Goal: Information Seeking & Learning: Learn about a topic

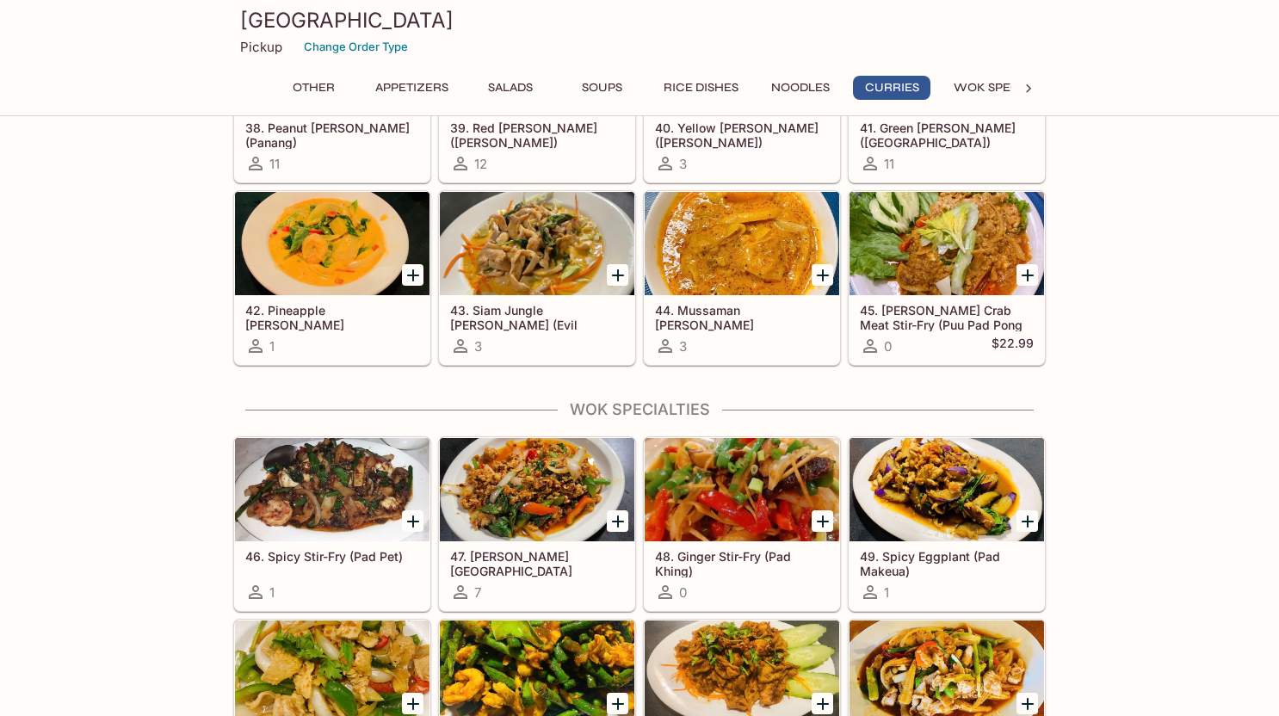
scroll to position [3012, 0]
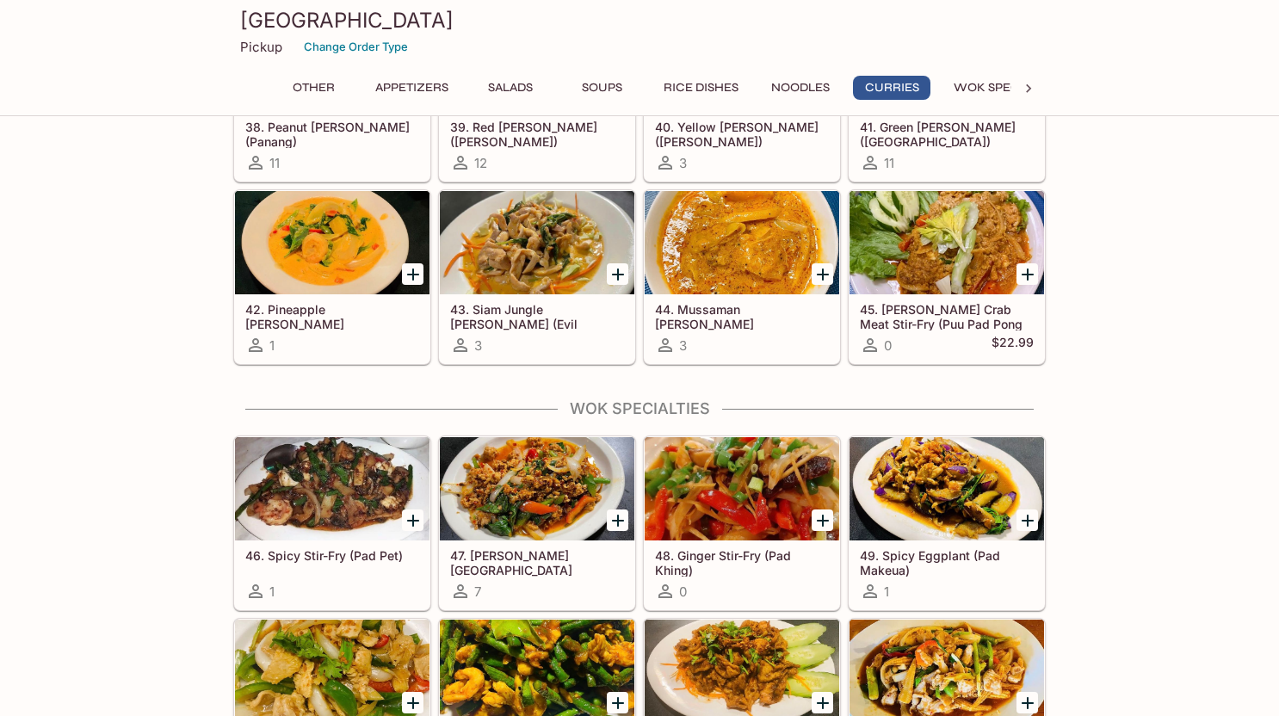
click at [306, 554] on h5 "46. Spicy Stir-Fry (Pad Pet)" at bounding box center [332, 555] width 174 height 15
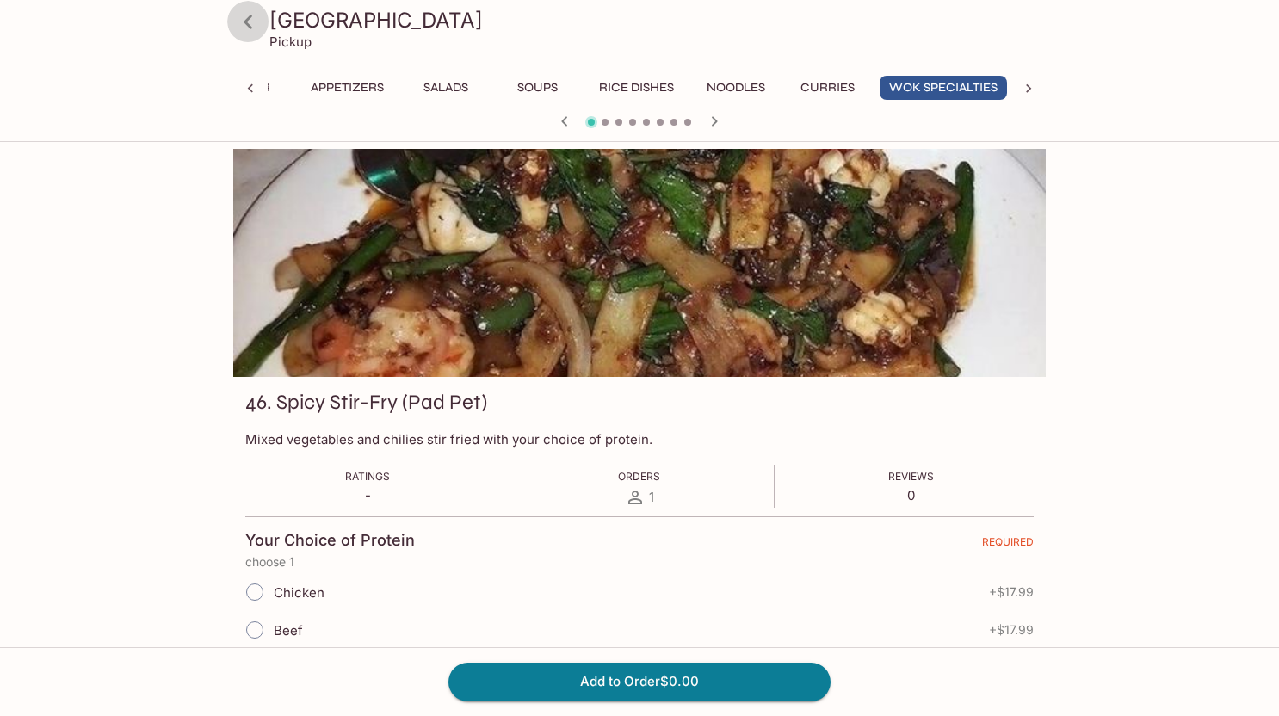
click at [246, 22] on icon at bounding box center [248, 22] width 9 height 14
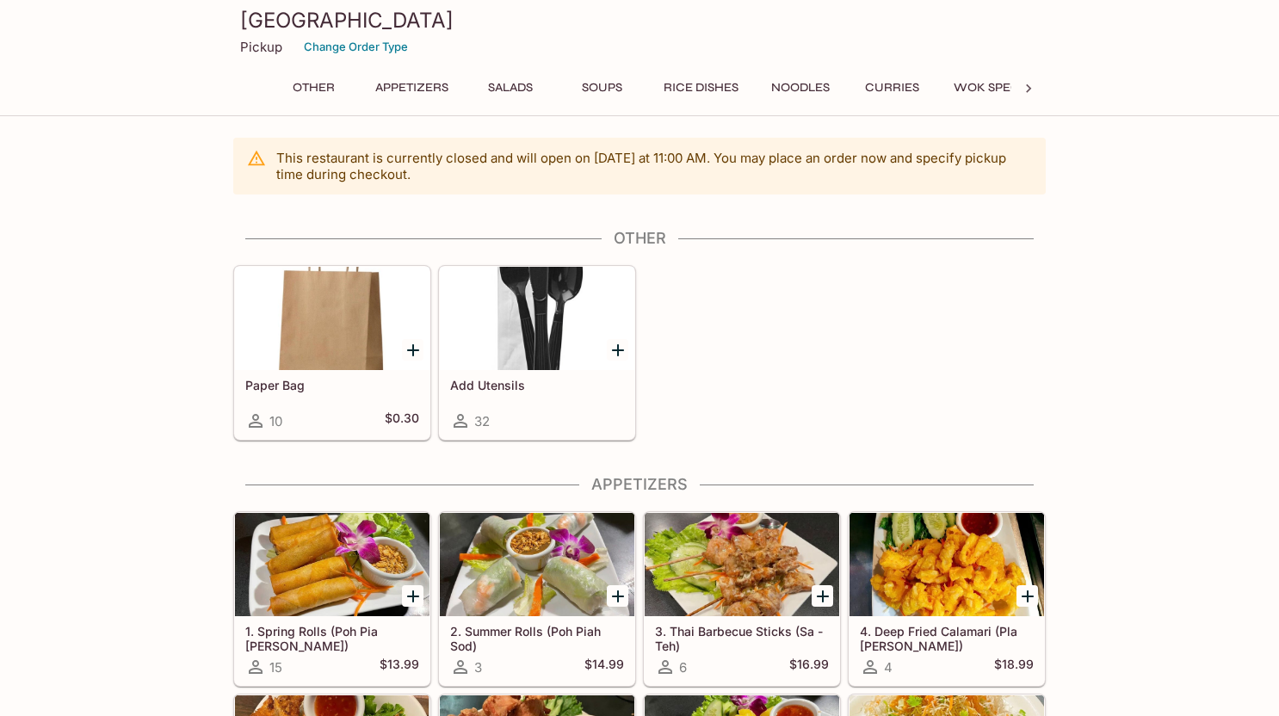
scroll to position [258, 0]
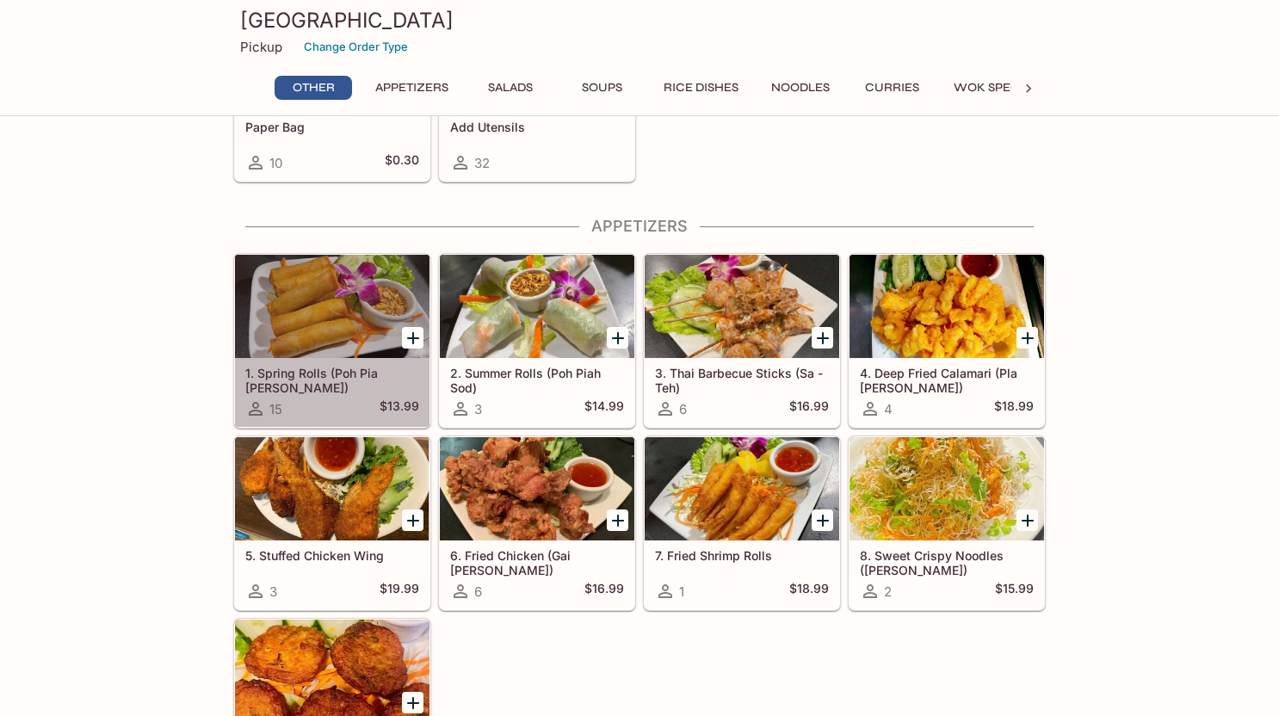
click at [298, 318] on div at bounding box center [332, 306] width 195 height 103
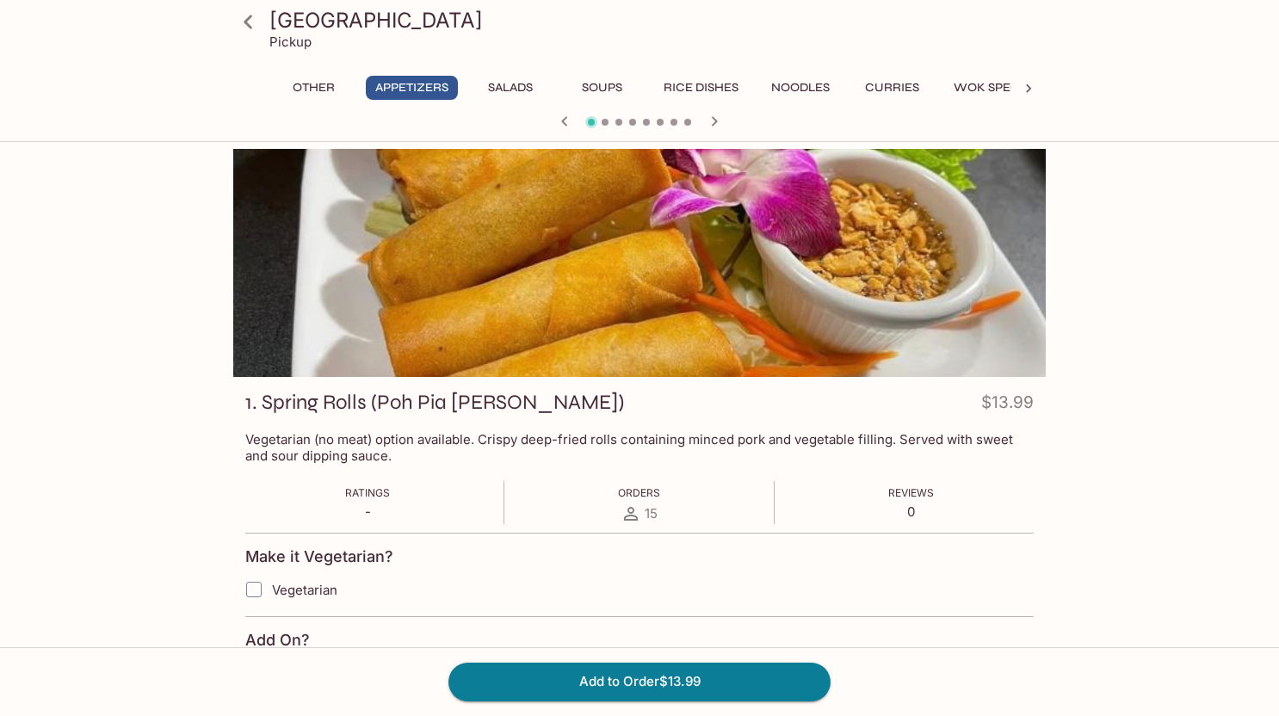
click at [247, 15] on icon at bounding box center [248, 22] width 30 height 30
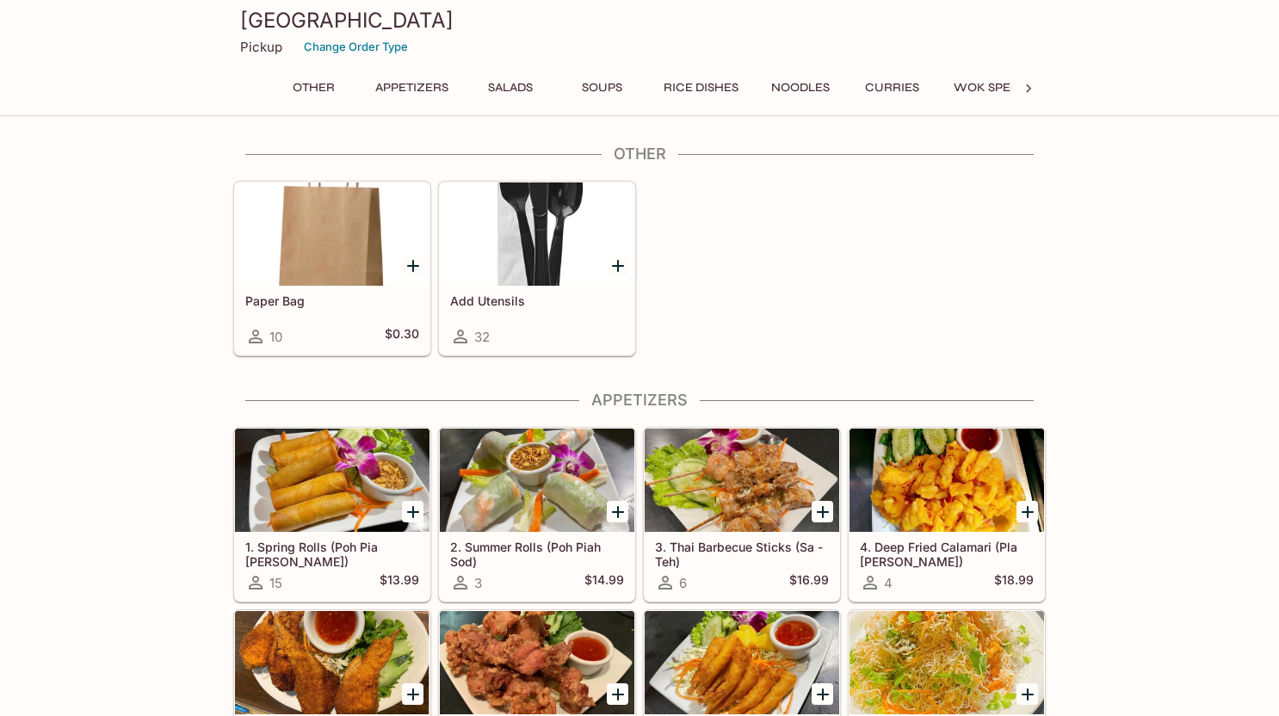
click at [890, 82] on button "Curries" at bounding box center [891, 88] width 77 height 24
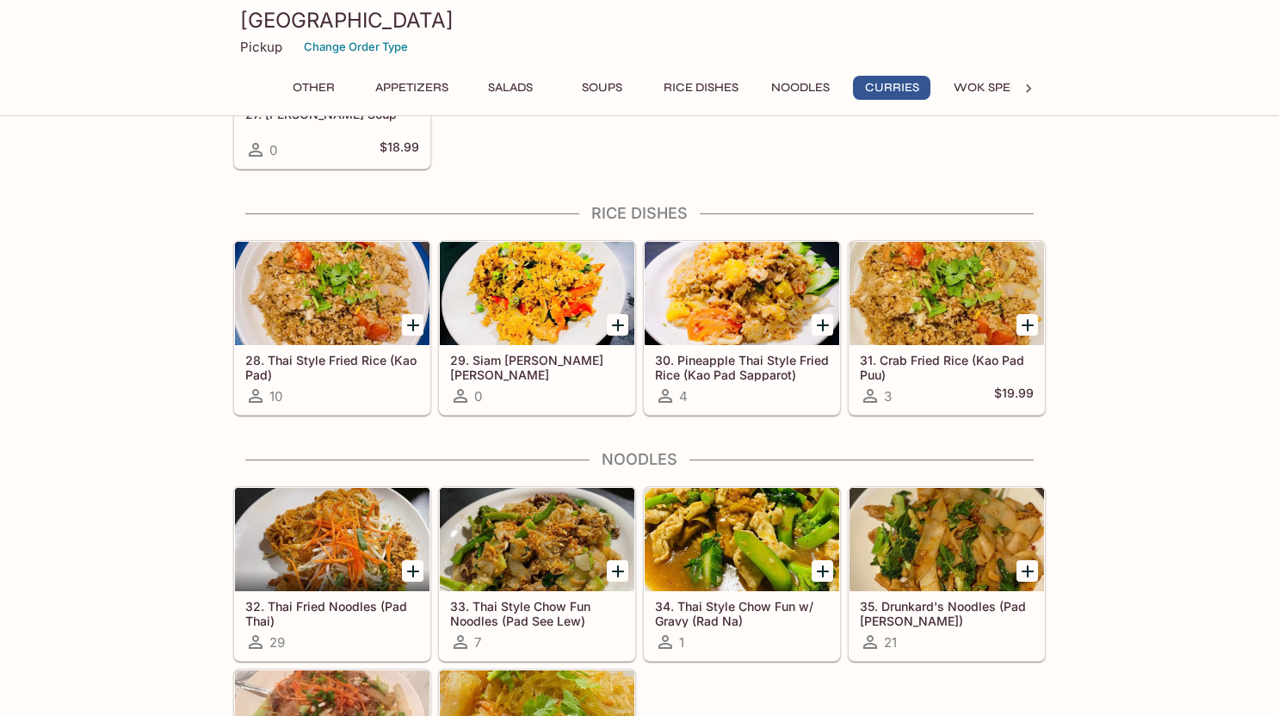
scroll to position [2752, 0]
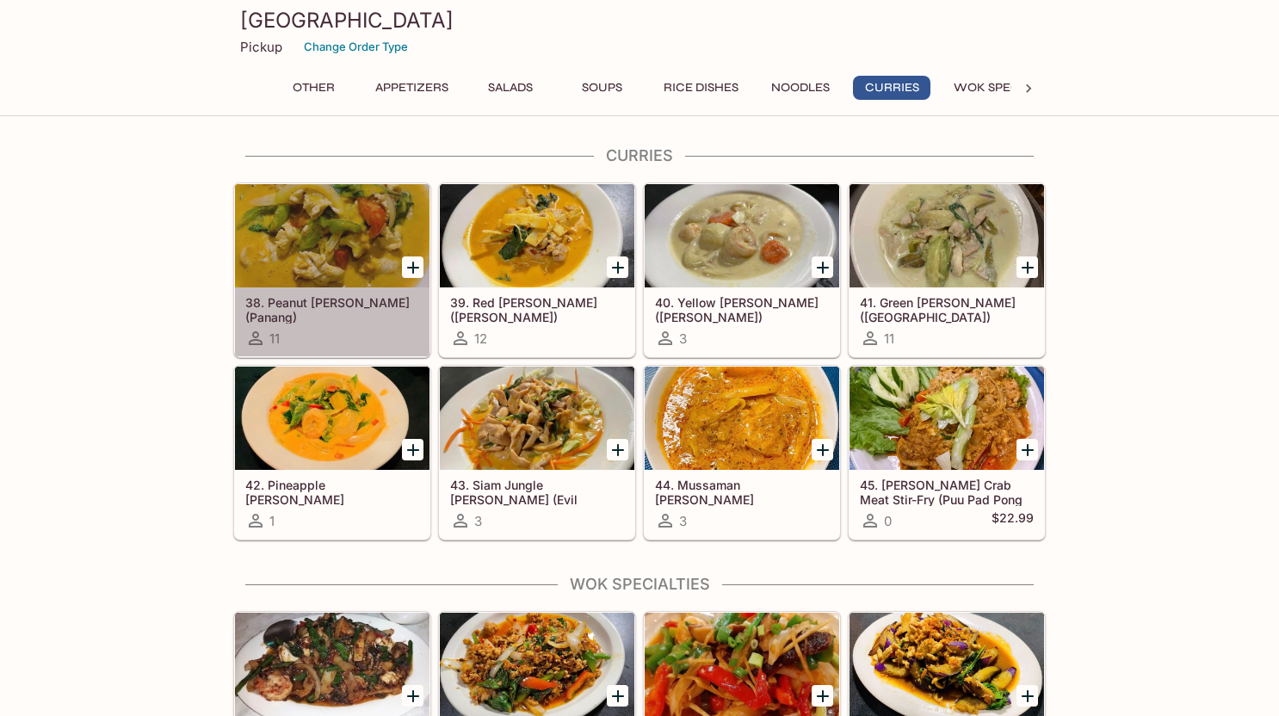
click at [331, 216] on div at bounding box center [332, 235] width 195 height 103
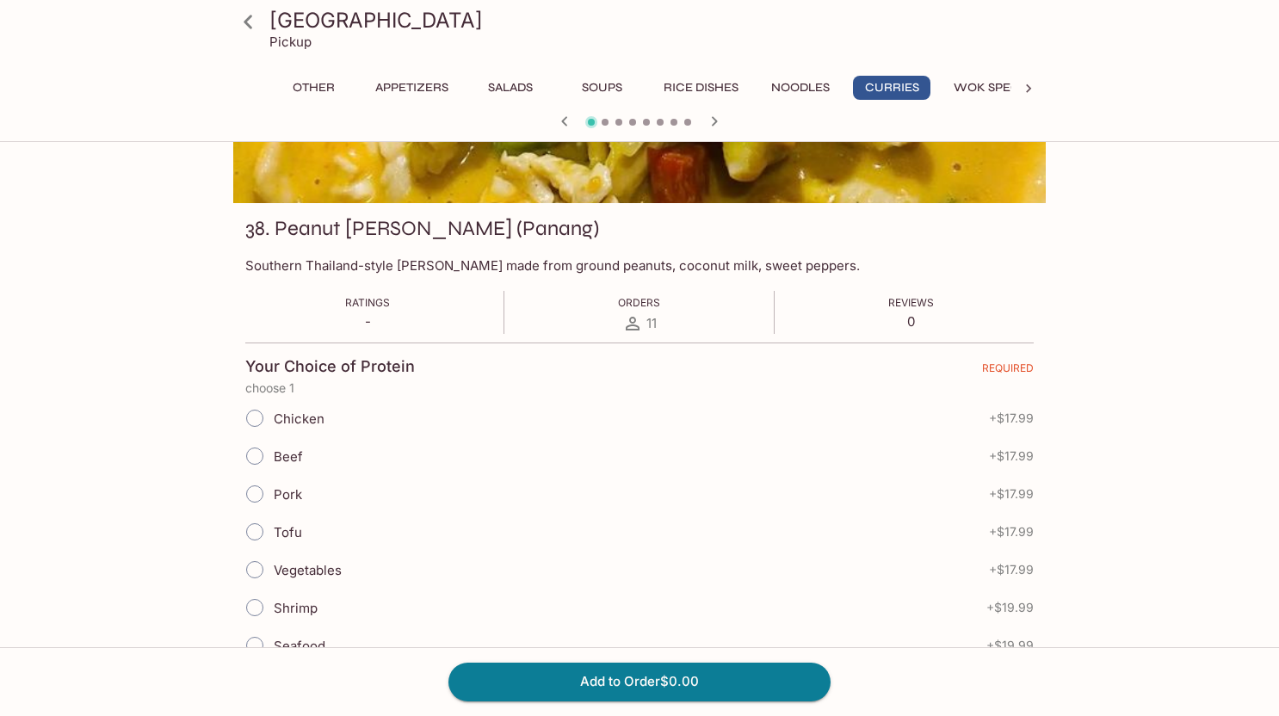
scroll to position [172, 0]
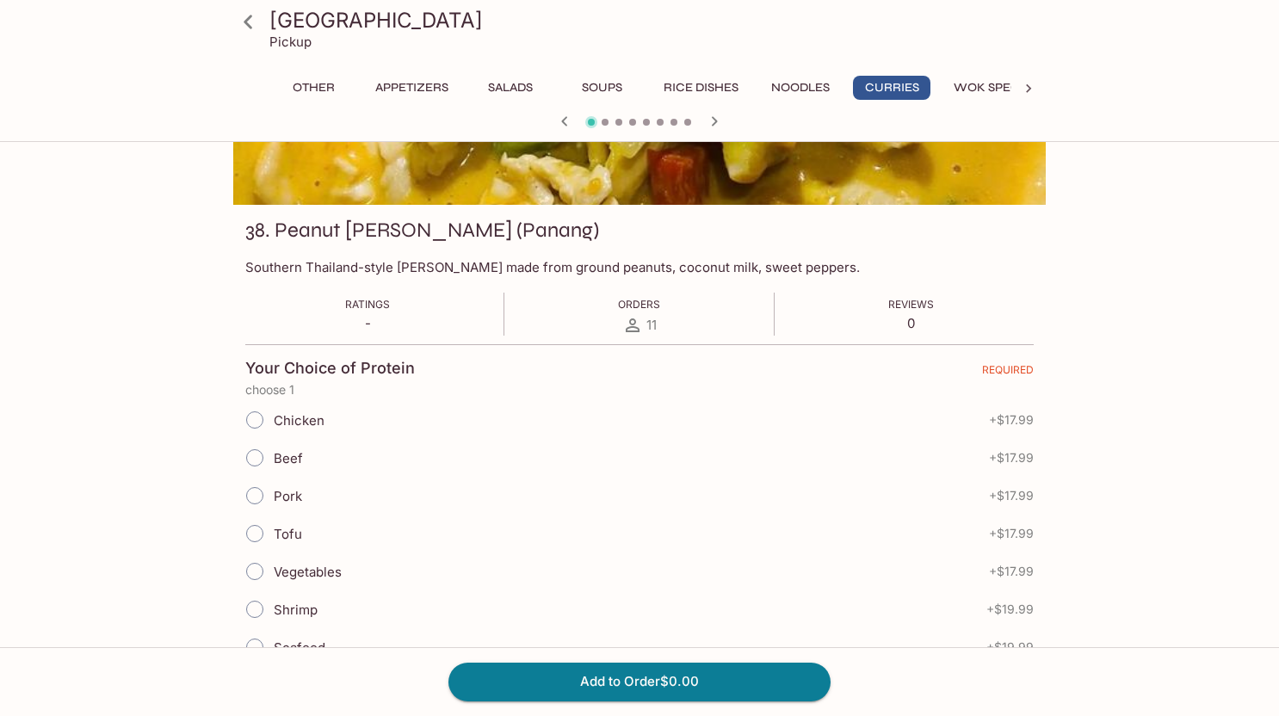
click at [714, 82] on button "Rice Dishes" at bounding box center [701, 88] width 94 height 24
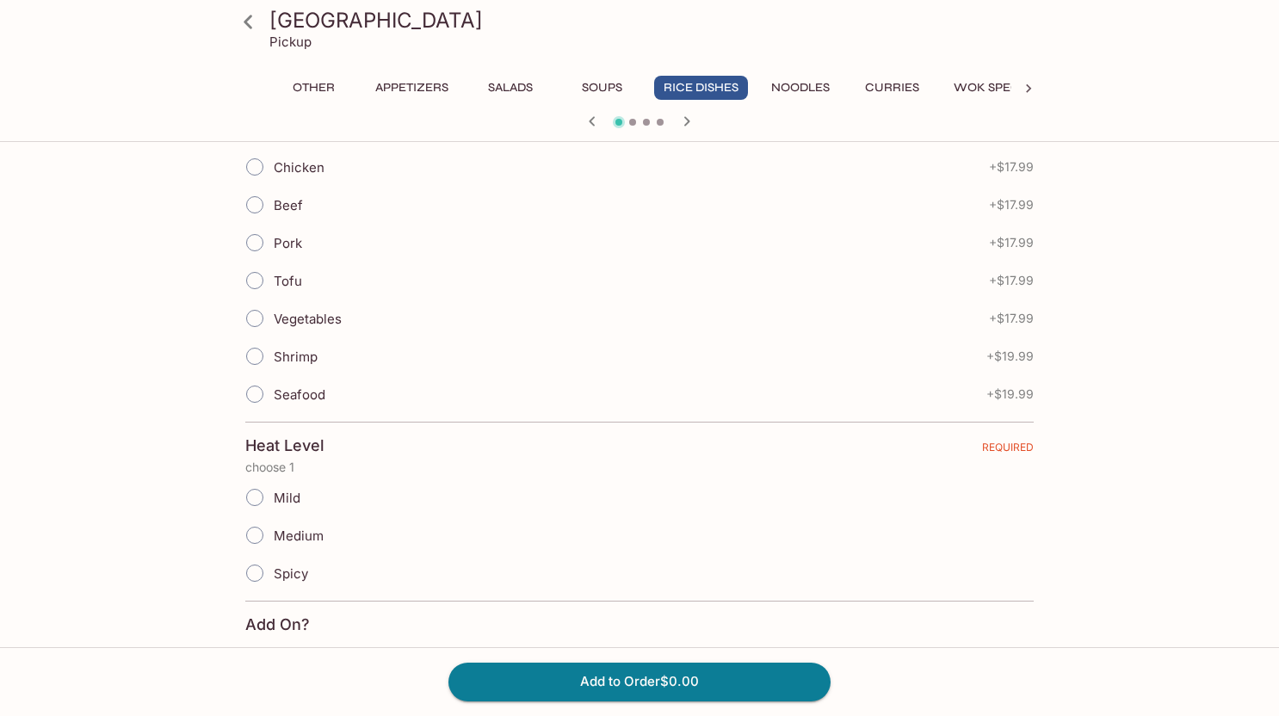
scroll to position [0, 0]
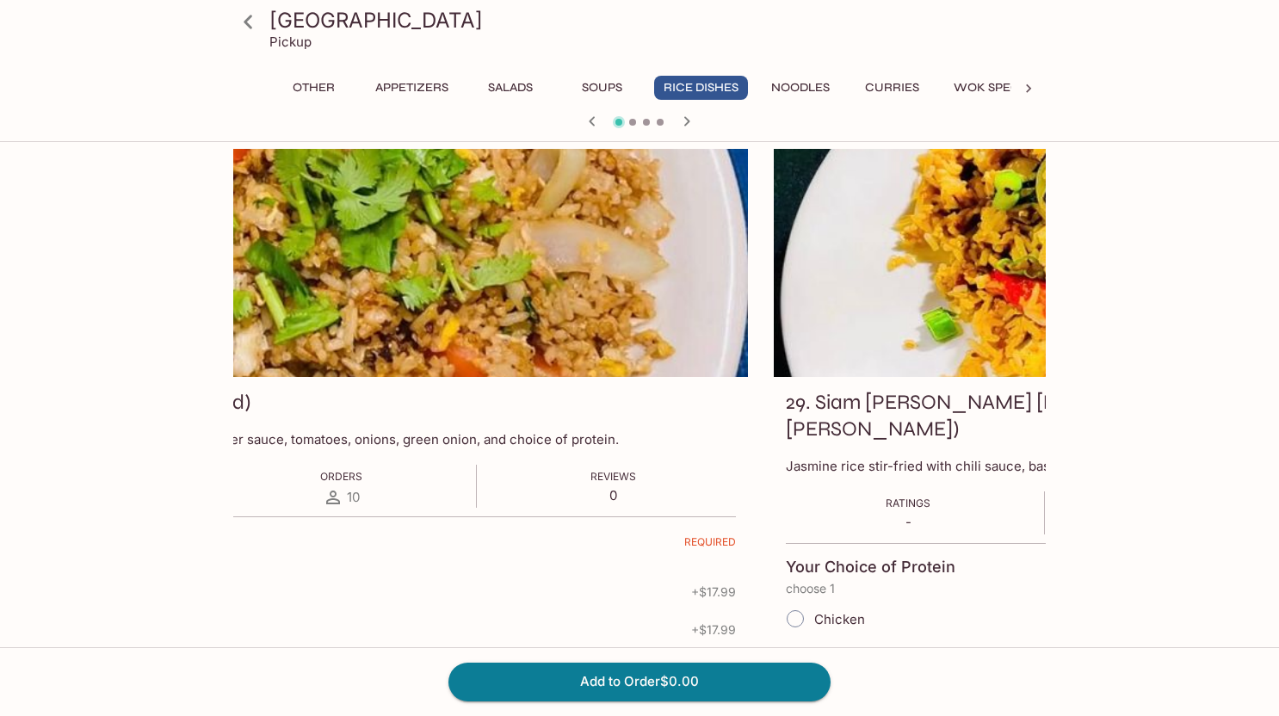
click at [445, 242] on div at bounding box center [341, 263] width 812 height 228
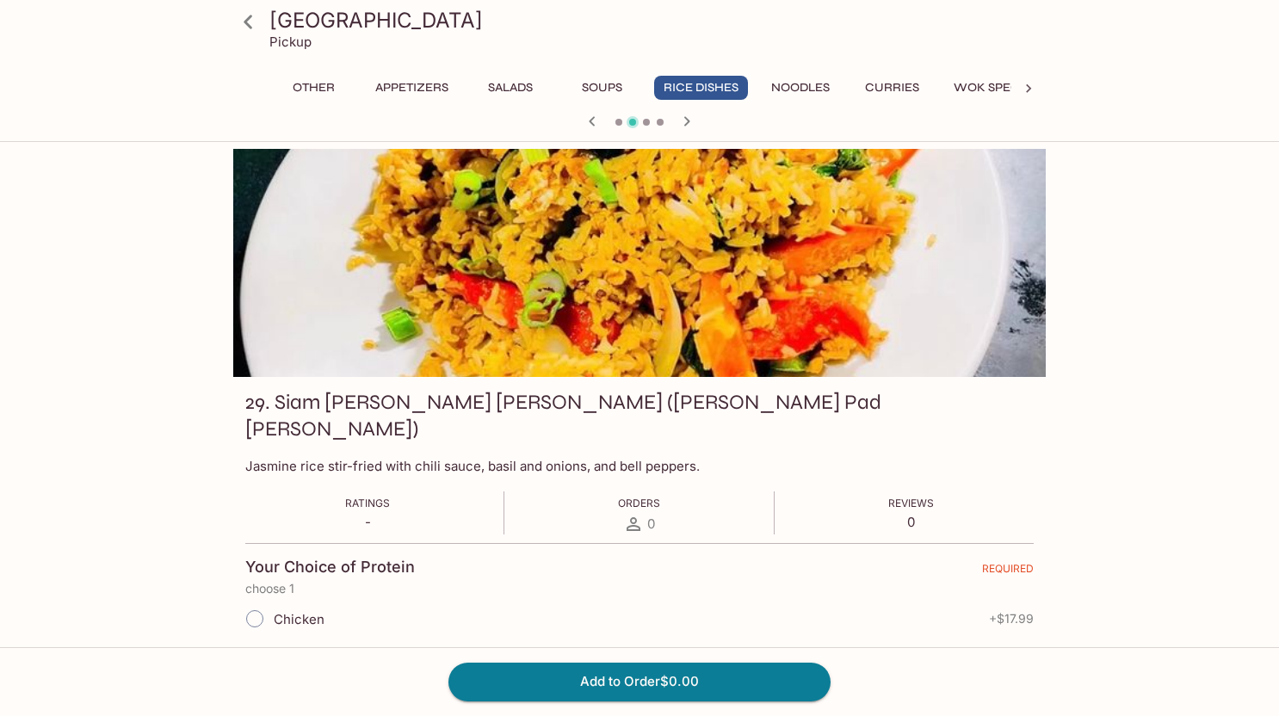
click at [474, 217] on div at bounding box center [639, 263] width 812 height 228
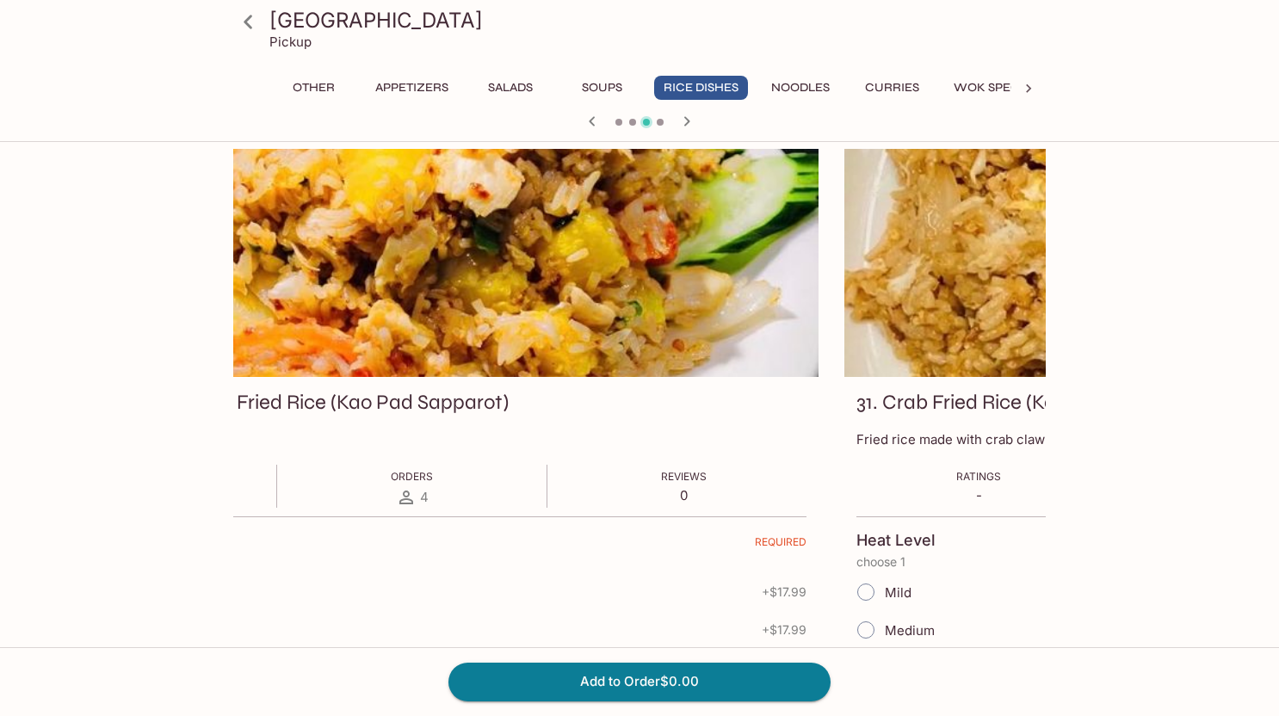
click at [392, 215] on div at bounding box center [412, 263] width 812 height 228
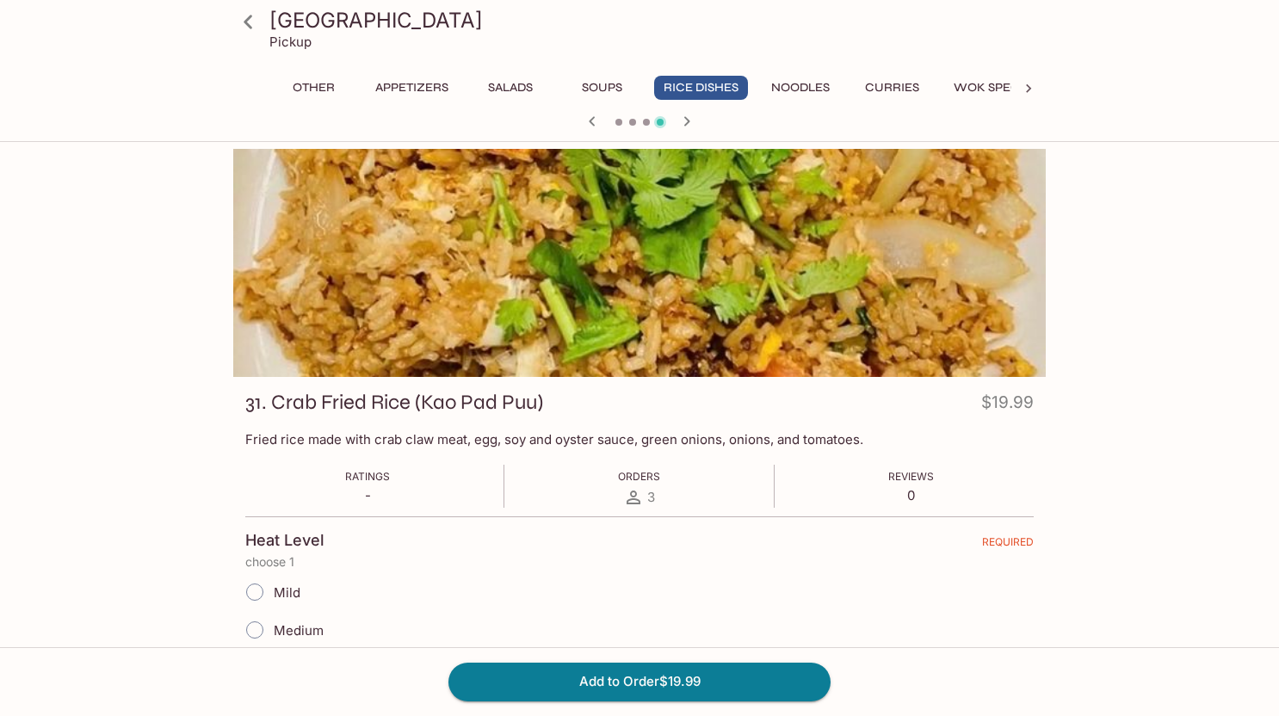
click at [794, 87] on button "Noodles" at bounding box center [800, 88] width 77 height 24
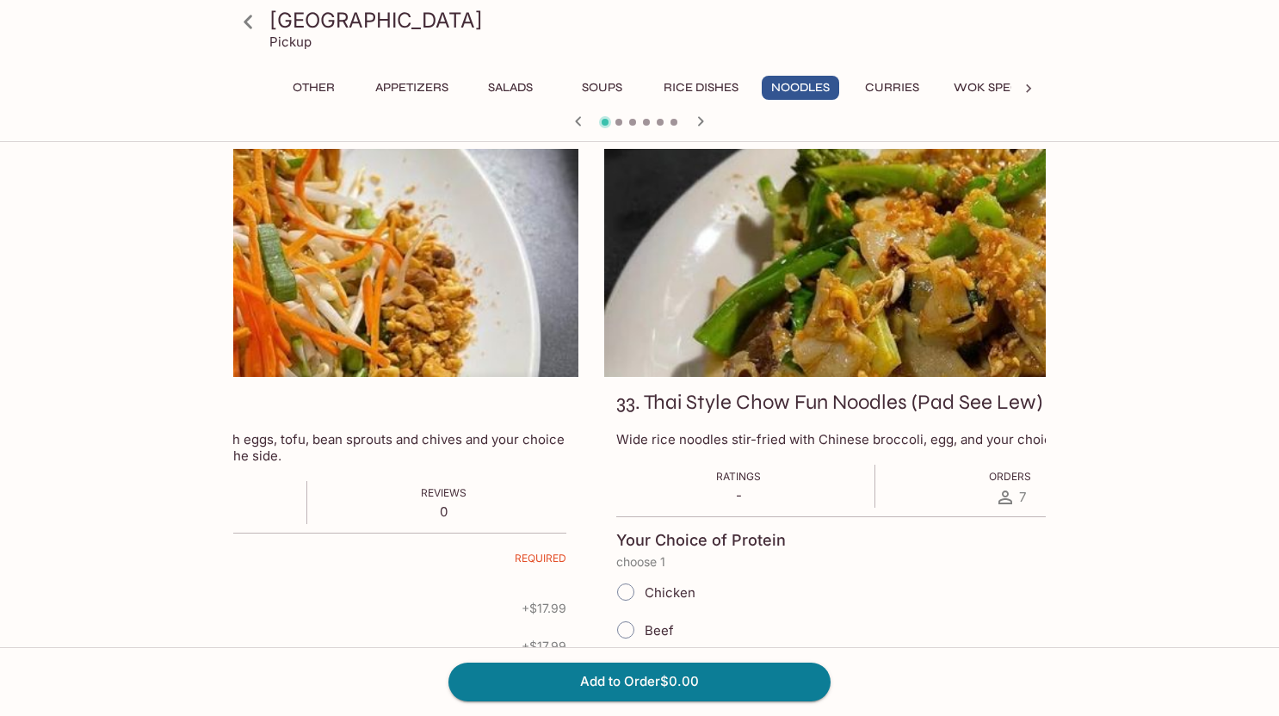
click at [549, 232] on div at bounding box center [172, 263] width 812 height 228
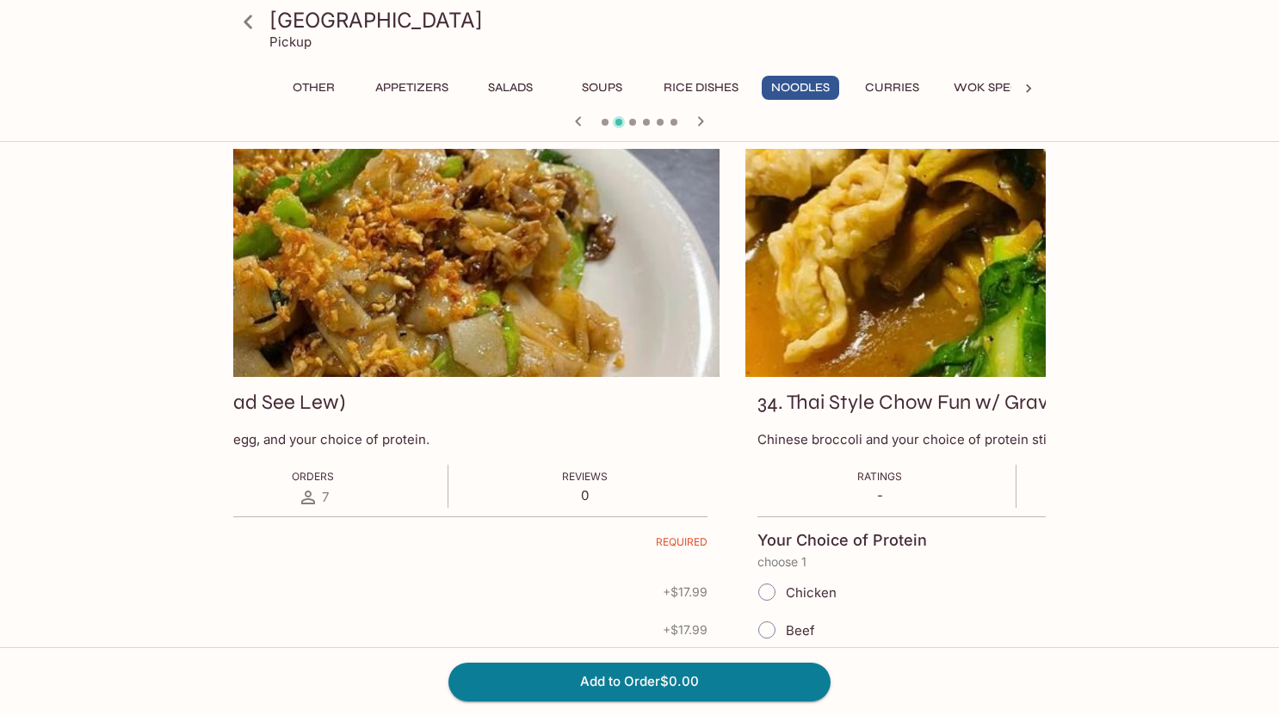
click at [524, 232] on div at bounding box center [313, 263] width 812 height 228
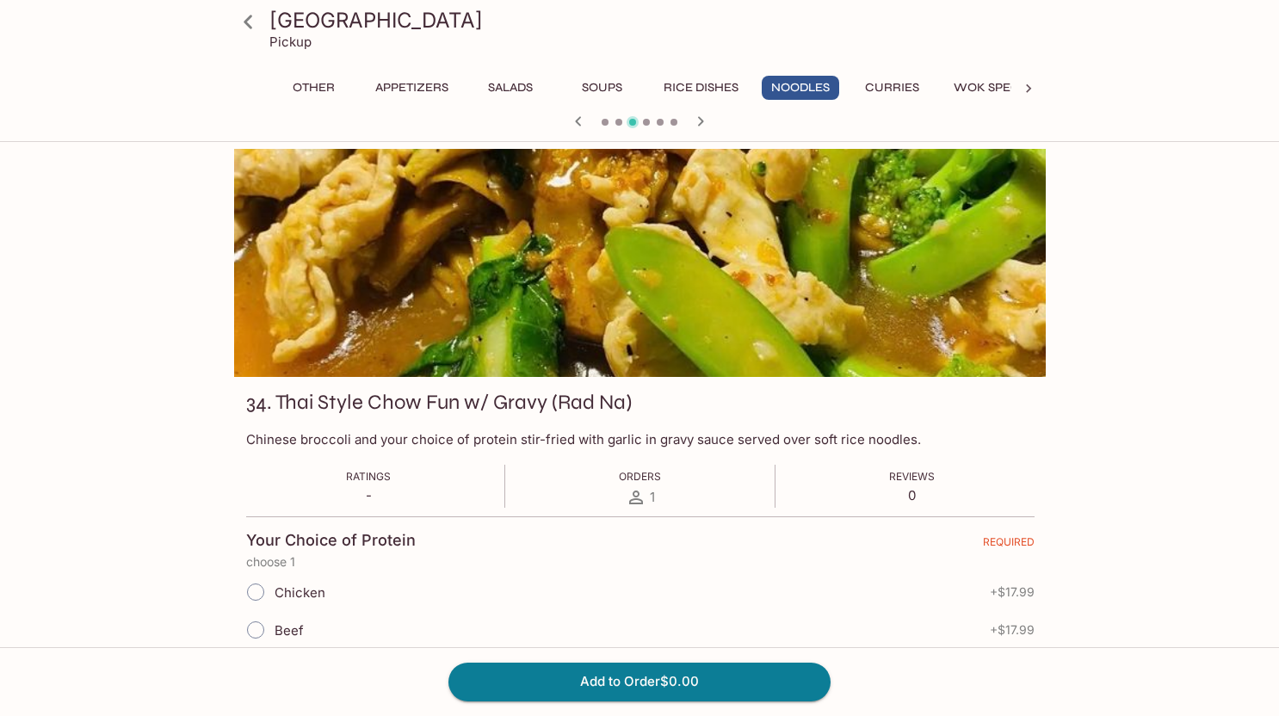
click at [895, 344] on div at bounding box center [640, 263] width 812 height 228
click at [919, 312] on div at bounding box center [640, 263] width 812 height 228
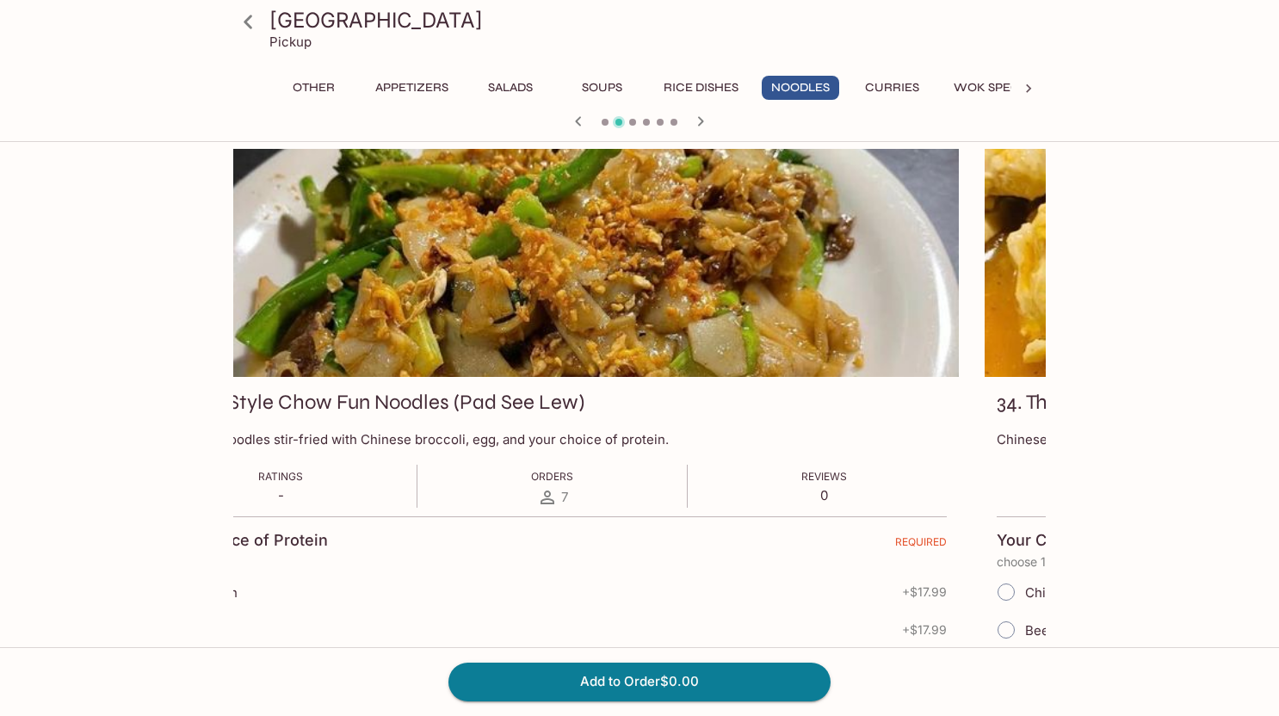
click at [725, 256] on div at bounding box center [552, 263] width 812 height 228
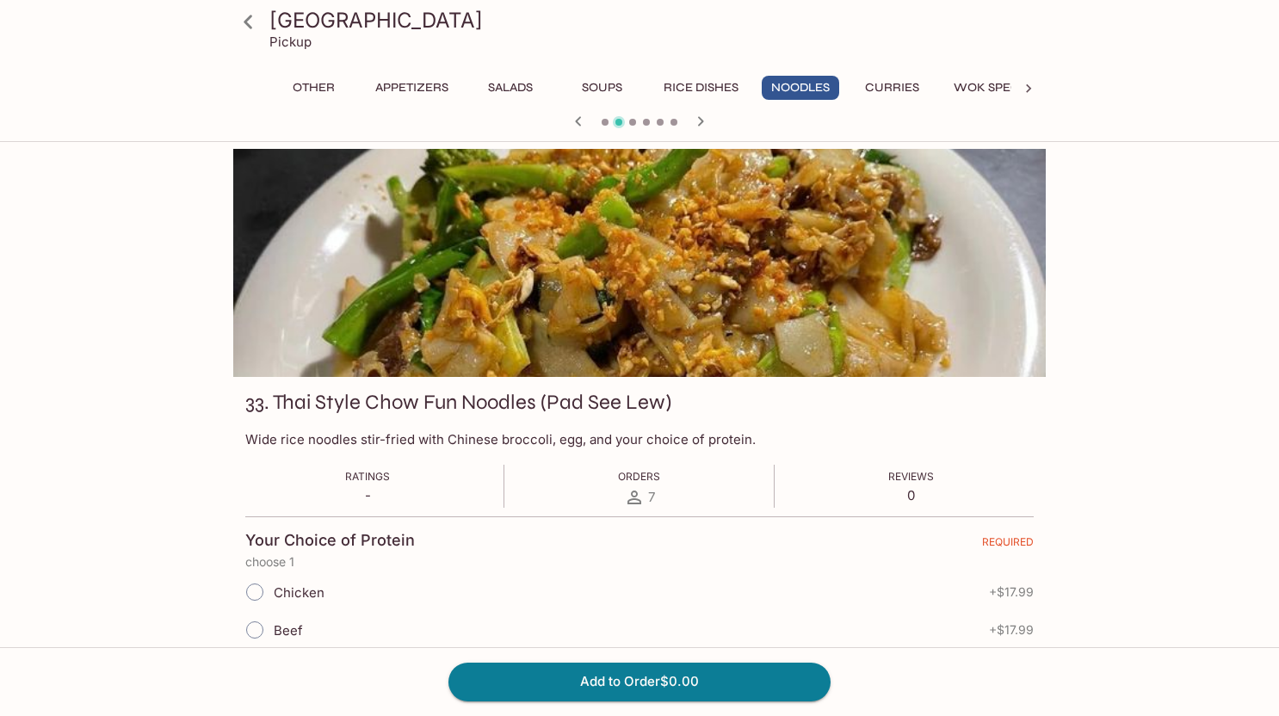
drag, startPoint x: 1046, startPoint y: 258, endPoint x: 673, endPoint y: 244, distance: 372.9
click at [649, 244] on div at bounding box center [639, 263] width 812 height 228
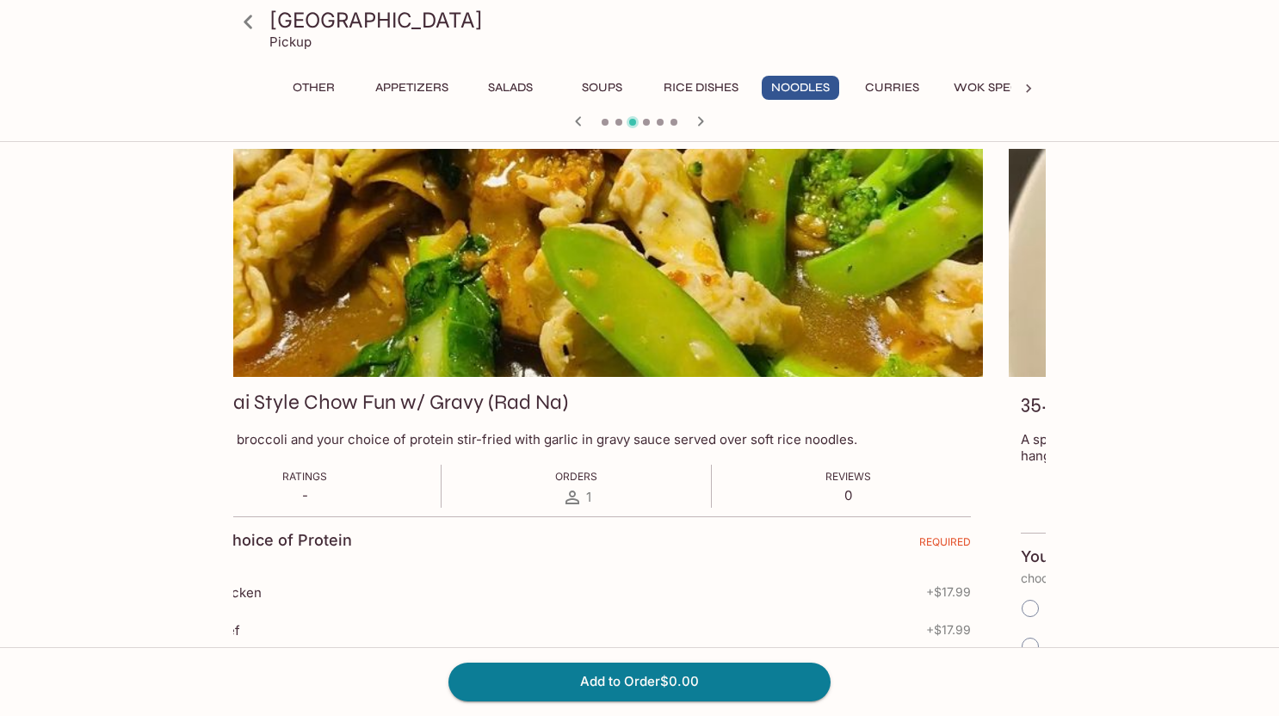
click at [460, 253] on div at bounding box center [576, 263] width 812 height 228
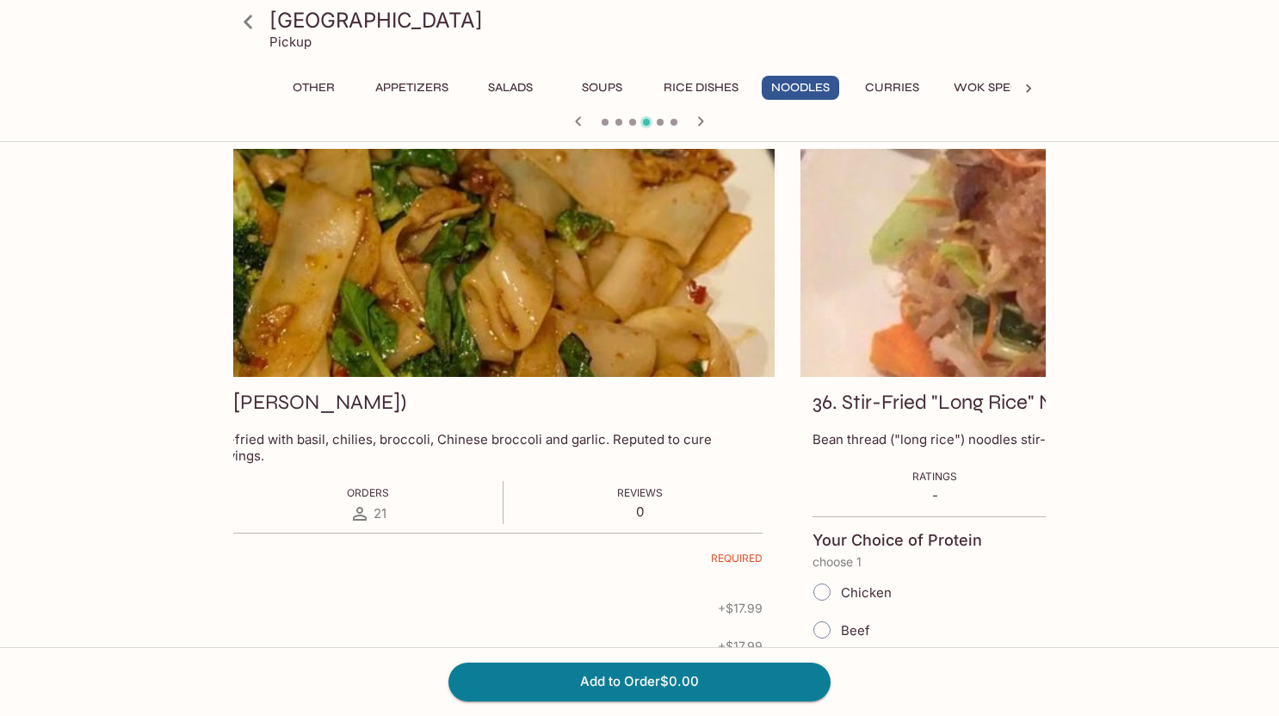
click at [444, 263] on div at bounding box center [368, 263] width 812 height 228
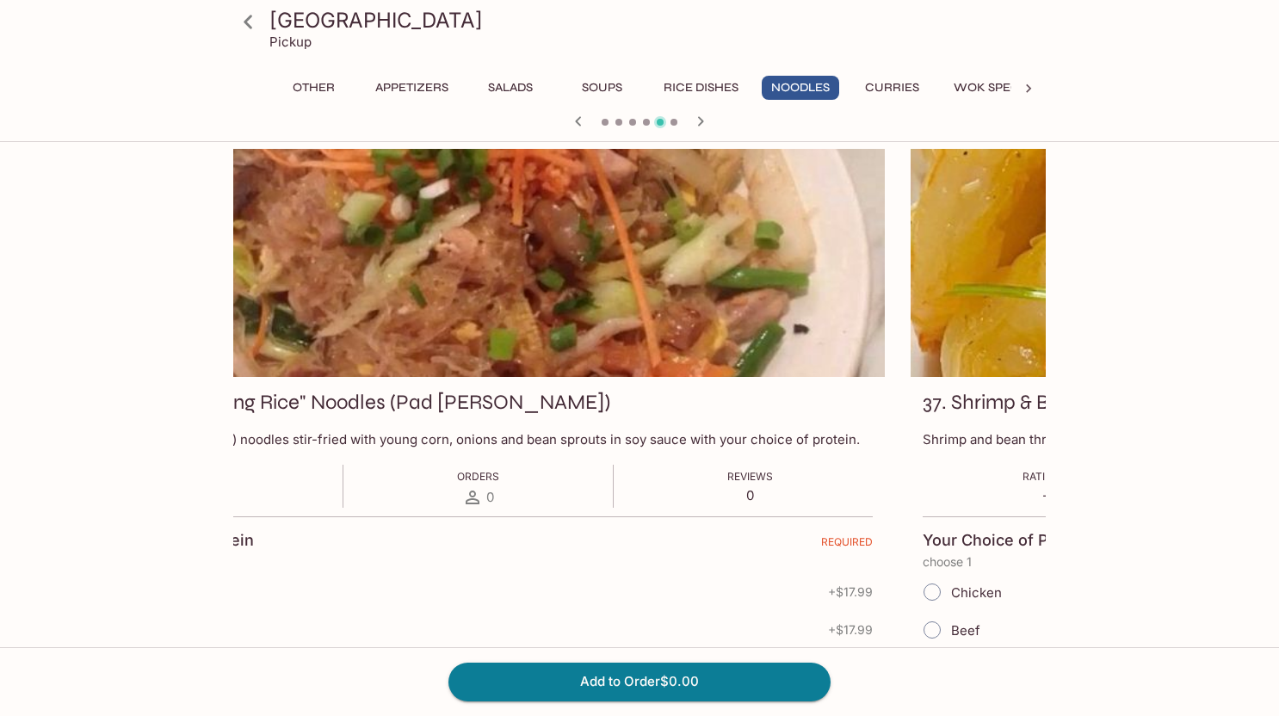
click at [569, 256] on div at bounding box center [478, 263] width 812 height 228
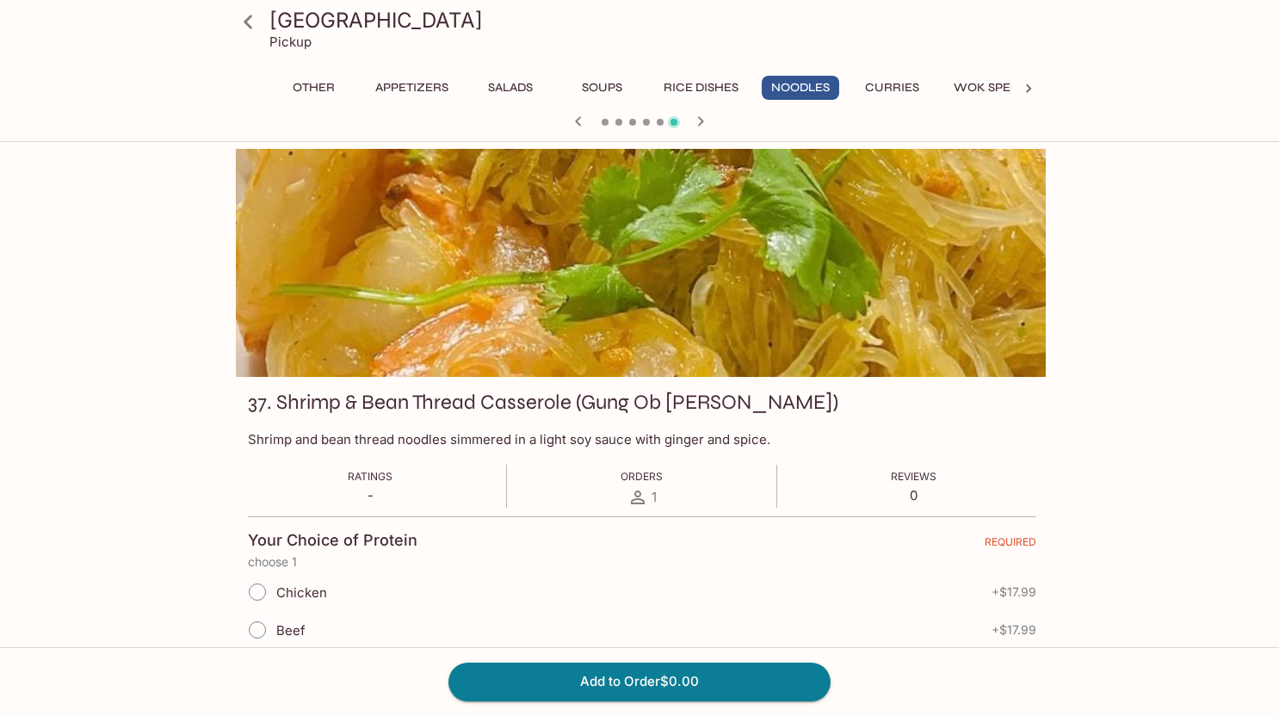
click at [905, 245] on div at bounding box center [642, 263] width 812 height 228
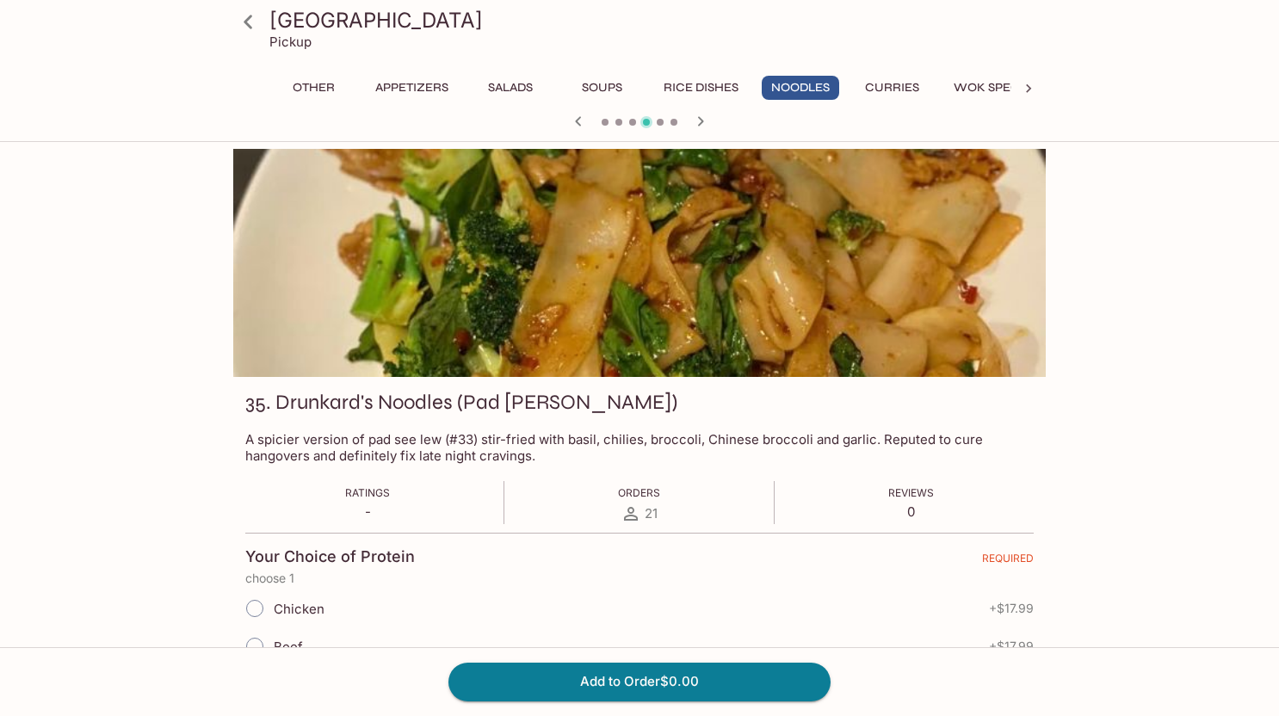
click at [249, 22] on icon at bounding box center [248, 22] width 30 height 30
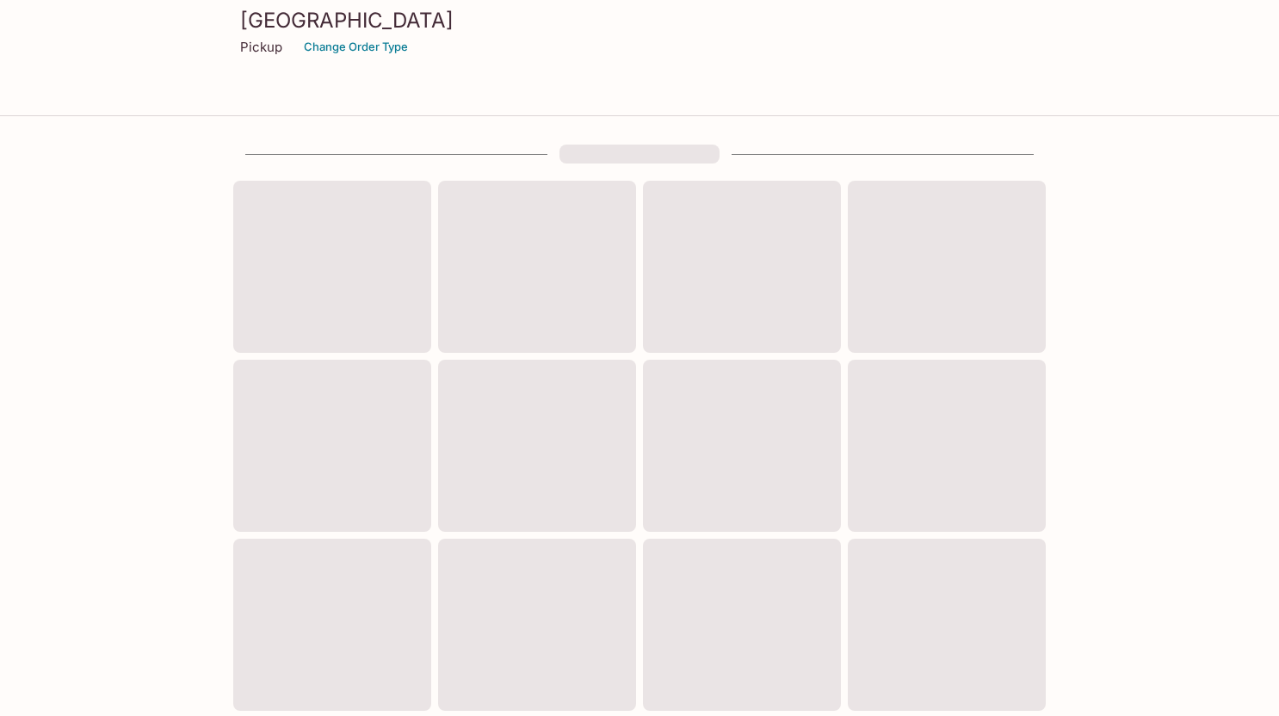
scroll to position [532, 0]
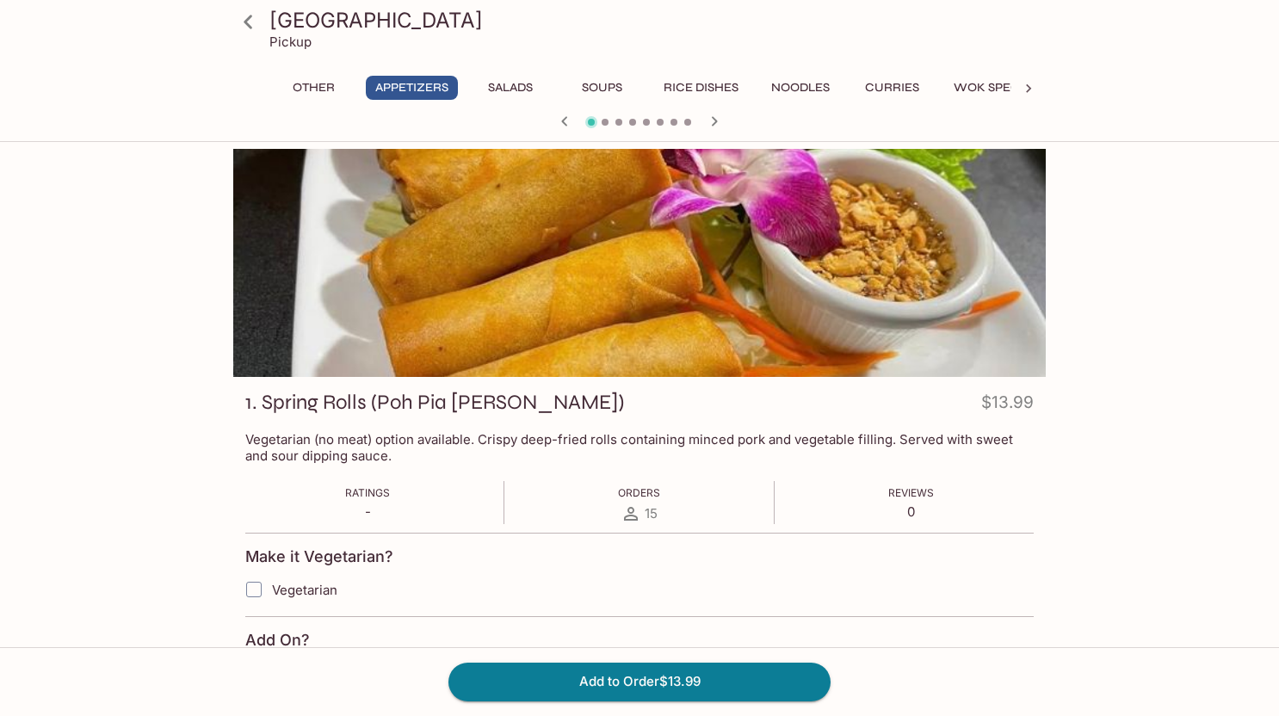
scroll to position [258, 0]
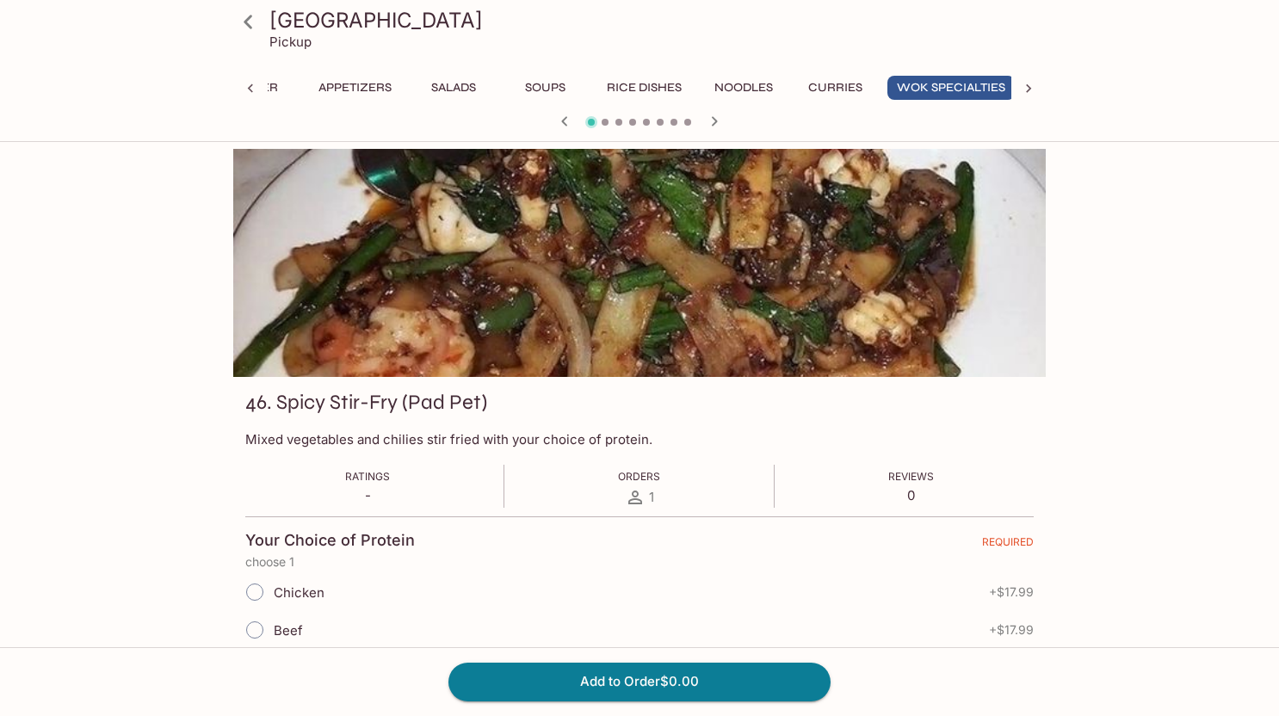
scroll to position [0, 65]
